Goal: Information Seeking & Learning: Learn about a topic

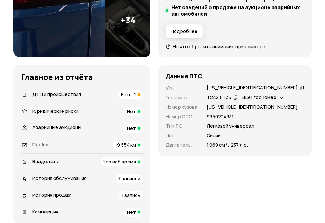
scroll to position [175, 0]
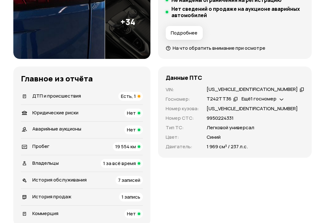
click at [136, 97] on span "Есть, 1" at bounding box center [128, 96] width 15 height 7
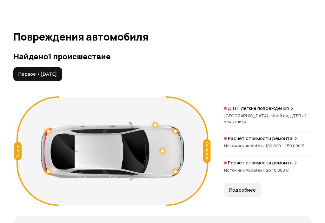
scroll to position [685, 0]
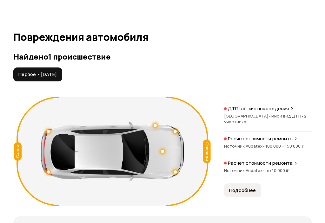
click at [283, 144] on span "100 000 – 150 000 ₽" at bounding box center [284, 146] width 39 height 6
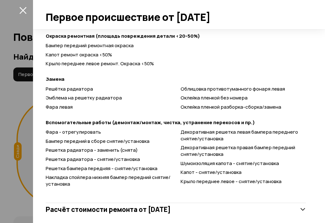
scroll to position [259, 0]
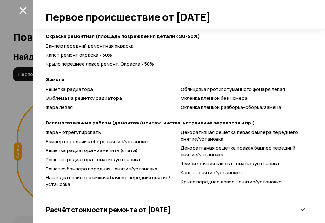
click at [305, 207] on icon at bounding box center [302, 210] width 6 height 6
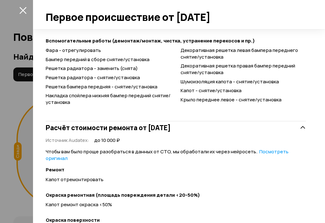
scroll to position [341, 0]
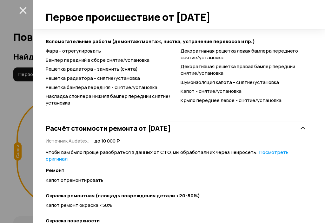
click at [287, 149] on link "Посмотреть оригинал" at bounding box center [167, 155] width 243 height 13
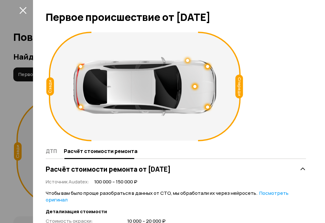
scroll to position [0, 0]
click at [301, 85] on div "Спереди Сзади" at bounding box center [176, 86] width 260 height 115
click at [283, 100] on div "Спереди Сзади" at bounding box center [176, 86] width 260 height 115
click at [49, 88] on div "Сзади" at bounding box center [50, 86] width 8 height 18
click at [241, 89] on div "Спереди" at bounding box center [239, 87] width 8 height 24
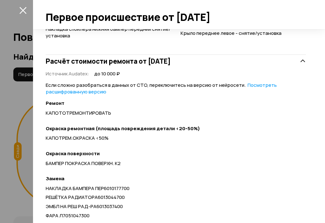
scroll to position [408, 0]
click at [56, 86] on link "Посмотреть расшифрованную версию" at bounding box center [161, 87] width 231 height 13
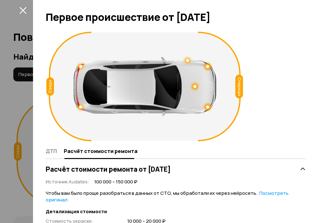
scroll to position [0, 0]
click at [295, 102] on div "Спереди Сзади" at bounding box center [176, 86] width 260 height 115
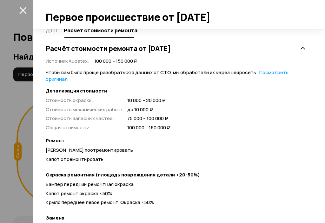
click at [21, 10] on icon "закрыть" at bounding box center [22, 10] width 7 height 7
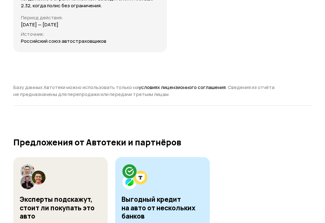
scroll to position [2233, 0]
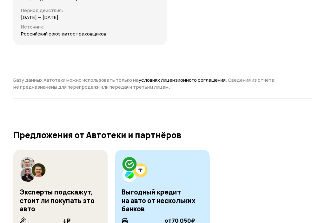
click at [26, 170] on div at bounding box center [33, 170] width 27 height 27
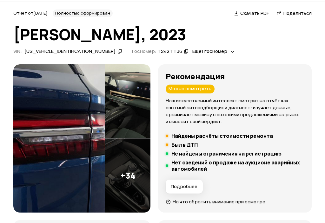
scroll to position [21, 0]
click at [51, 175] on img at bounding box center [58, 138] width 91 height 149
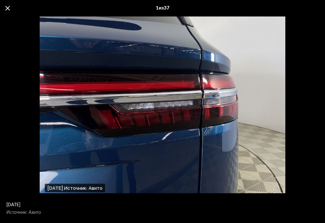
click at [7, 11] on div "1 из 37" at bounding box center [162, 8] width 325 height 16
click at [5, 10] on span at bounding box center [7, 8] width 4 height 4
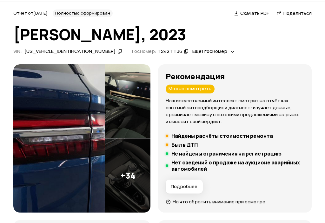
click at [61, 118] on img at bounding box center [58, 138] width 91 height 149
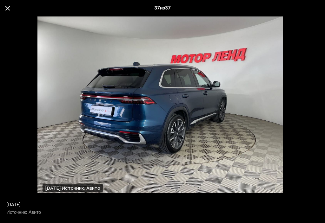
click at [37, 159] on div "[DATE] Источник: Авито" at bounding box center [160, 105] width 246 height 184
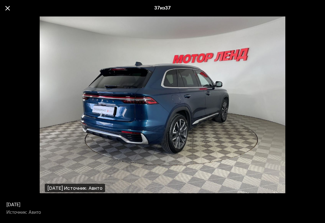
click at [9, 7] on span at bounding box center [7, 8] width 4 height 4
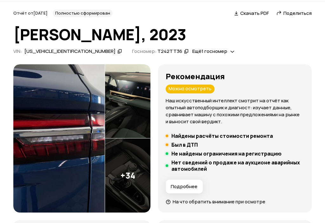
click at [49, 106] on img at bounding box center [58, 138] width 91 height 149
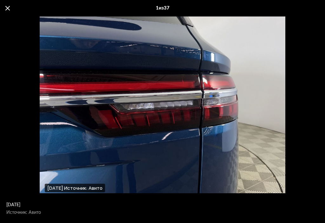
click at [11, 7] on div "1 из 37" at bounding box center [162, 8] width 325 height 16
click at [9, 10] on span at bounding box center [7, 8] width 4 height 4
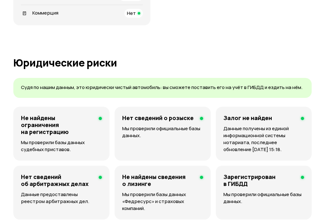
scroll to position [375, 0]
